Goal: Information Seeking & Learning: Learn about a topic

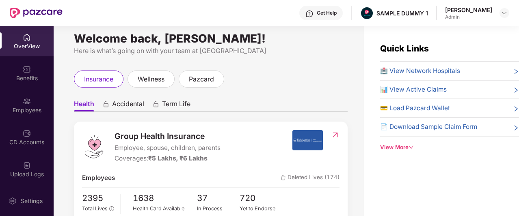
scroll to position [6, 0]
click at [128, 108] on span "Accidental" at bounding box center [128, 106] width 32 height 12
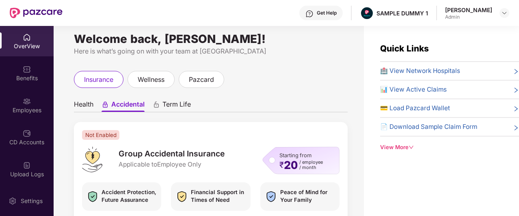
click at [179, 108] on span "Term Life" at bounding box center [176, 106] width 28 height 12
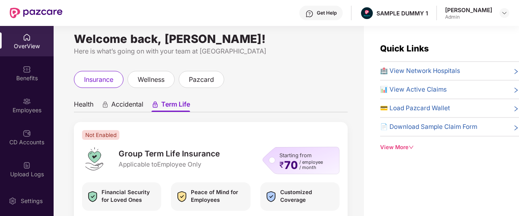
click at [84, 108] on span "Health" at bounding box center [83, 106] width 19 height 12
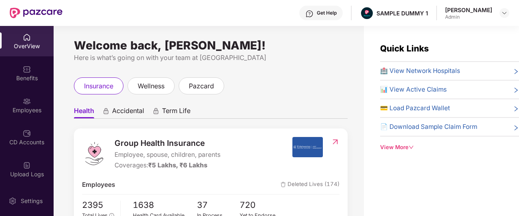
click at [332, 10] on div "Get Help" at bounding box center [327, 13] width 20 height 6
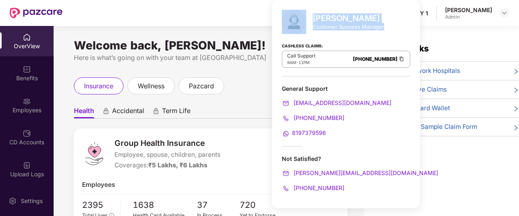
drag, startPoint x: 312, startPoint y: 18, endPoint x: 384, endPoint y: 25, distance: 73.0
click at [384, 25] on div "[PERSON_NAME] Customer Success Manager Cashless Claims: Call Support 8AM - 11PM…" at bounding box center [346, 104] width 148 height 209
click at [377, 26] on div "Customer Success Manager" at bounding box center [348, 26] width 71 height 7
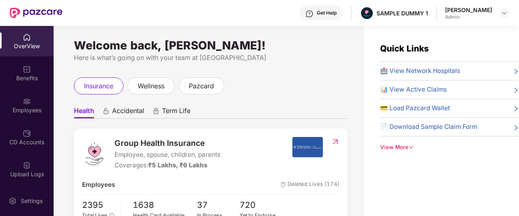
click at [226, 112] on ul "Health Accidental Term Life" at bounding box center [211, 111] width 274 height 16
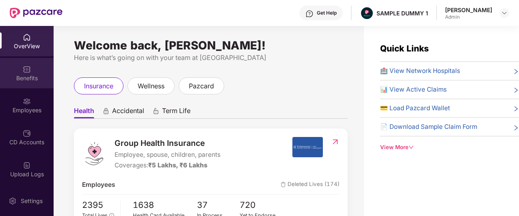
click at [13, 80] on div "Benefits" at bounding box center [27, 78] width 54 height 8
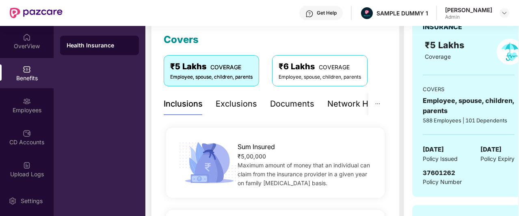
scroll to position [112, 0]
click at [227, 104] on div "Exclusions" at bounding box center [223, 103] width 41 height 13
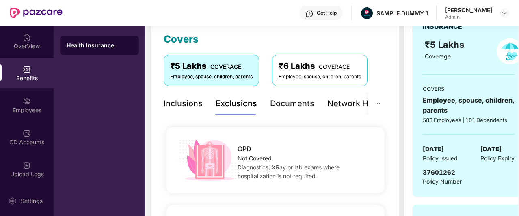
click at [186, 107] on div "Inclusions" at bounding box center [183, 103] width 39 height 13
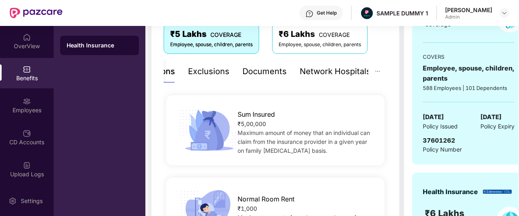
scroll to position [145, 0]
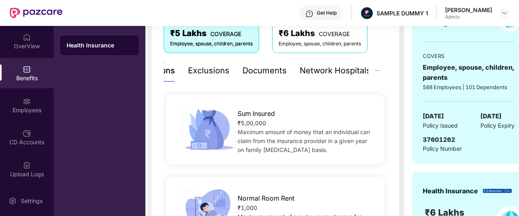
click at [195, 69] on div "Exclusions" at bounding box center [208, 71] width 41 height 13
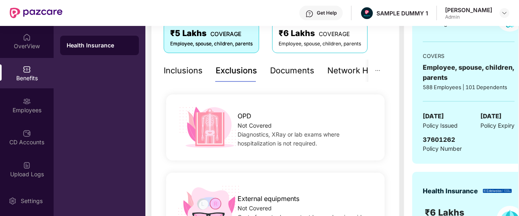
click at [172, 71] on div "Inclusions" at bounding box center [183, 71] width 39 height 13
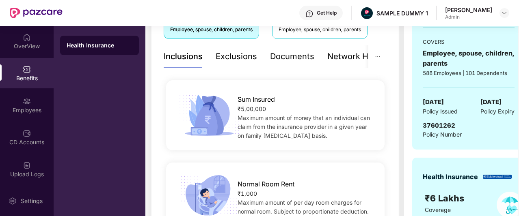
scroll to position [156, 0]
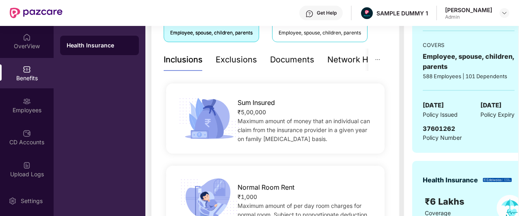
click at [226, 60] on div "Exclusions" at bounding box center [236, 60] width 41 height 13
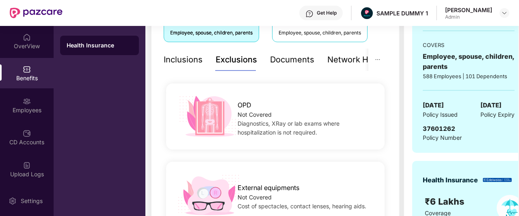
click at [282, 59] on div "Documents" at bounding box center [292, 60] width 44 height 13
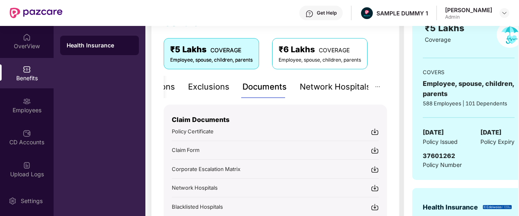
scroll to position [129, 0]
click at [332, 88] on div "Network Hospitals" at bounding box center [335, 87] width 71 height 13
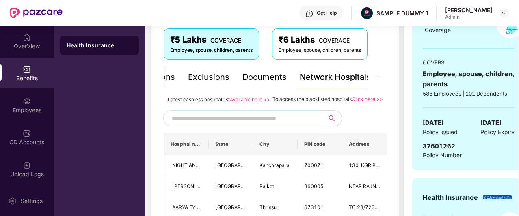
scroll to position [140, 0]
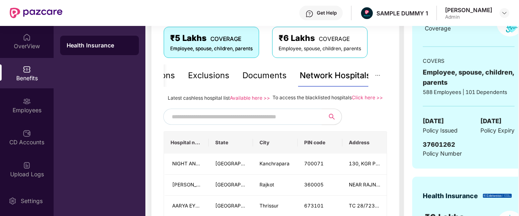
click at [303, 122] on input "text" at bounding box center [241, 117] width 139 height 12
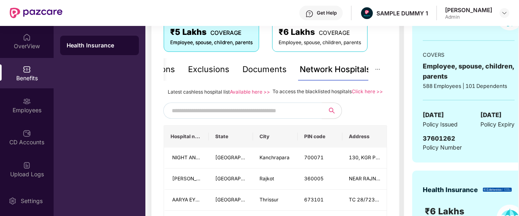
scroll to position [128, 0]
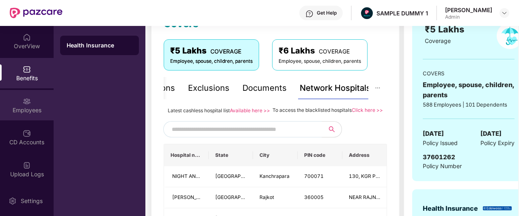
click at [25, 102] on img at bounding box center [27, 101] width 8 height 8
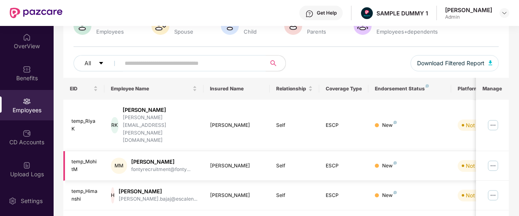
scroll to position [0, 0]
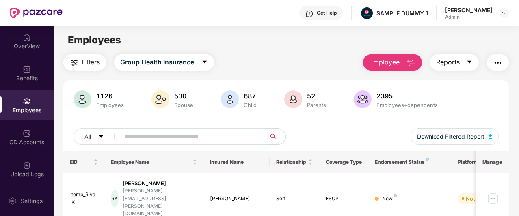
click at [451, 57] on span "Reports" at bounding box center [448, 62] width 24 height 10
click at [309, 52] on main "Employees Filters Group Health Insurance Employee Reports 1126 Employees 530 Sp…" at bounding box center [286, 134] width 465 height 216
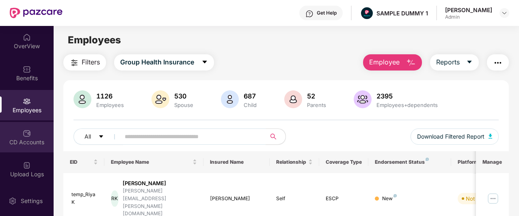
click at [26, 138] on div "CD Accounts" at bounding box center [27, 142] width 54 height 8
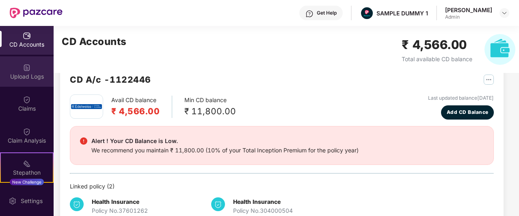
scroll to position [99, 0]
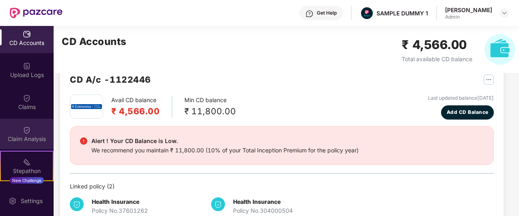
click at [32, 139] on div "Claim Analysis" at bounding box center [27, 139] width 54 height 8
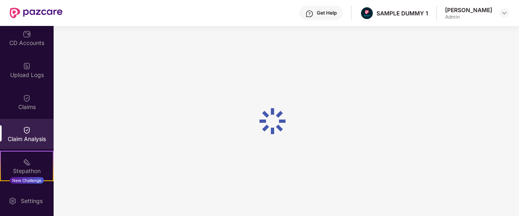
scroll to position [0, 0]
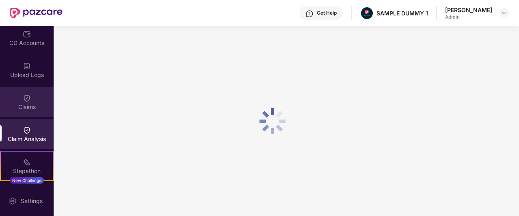
click at [26, 110] on div "Claims" at bounding box center [27, 107] width 54 height 8
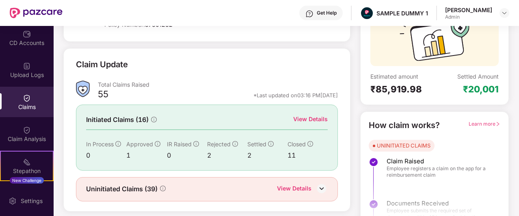
scroll to position [85, 0]
click at [308, 118] on div "View Details" at bounding box center [310, 118] width 34 height 9
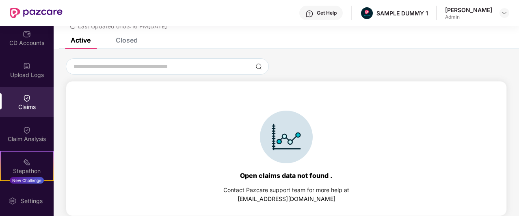
scroll to position [4, 0]
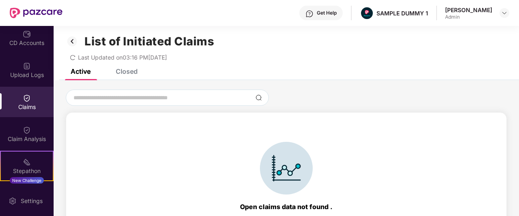
click at [125, 67] on div "List of Initiated Claims Last Updated on 03:16 PM[DATE]" at bounding box center [286, 45] width 465 height 47
click at [125, 69] on div "Closed" at bounding box center [127, 71] width 22 height 8
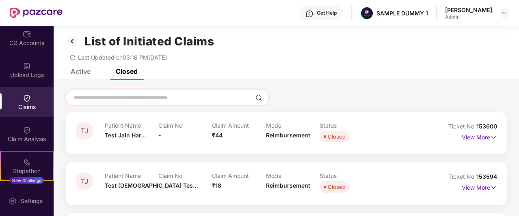
scroll to position [0, 0]
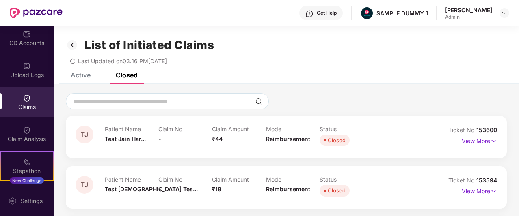
click at [22, 92] on div "Claims" at bounding box center [27, 102] width 54 height 30
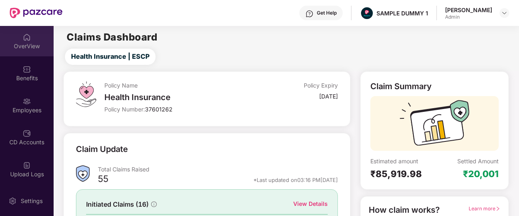
click at [25, 41] on img at bounding box center [27, 37] width 8 height 8
